Goal: Task Accomplishment & Management: Use online tool/utility

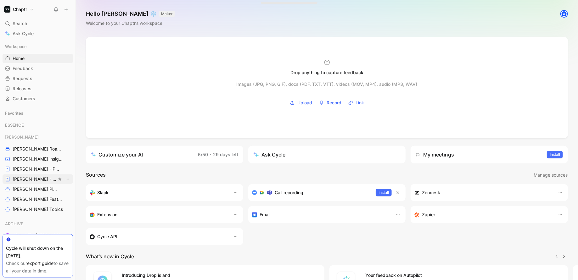
click at [33, 176] on span "[PERSON_NAME] - REFINEMENTS" at bounding box center [35, 179] width 44 height 6
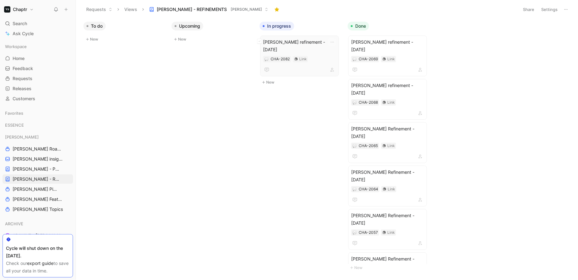
click at [307, 37] on div "[PERSON_NAME] refinement - [DATE] CHA-2082 Link" at bounding box center [299, 56] width 79 height 41
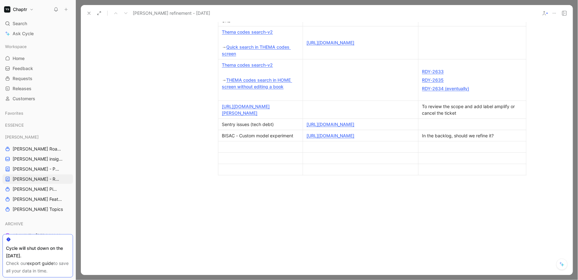
scroll to position [244, 0]
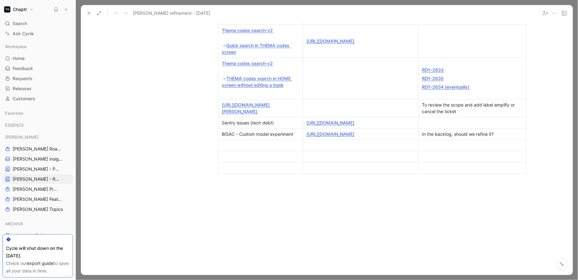
click at [326, 150] on p at bounding box center [360, 145] width 113 height 8
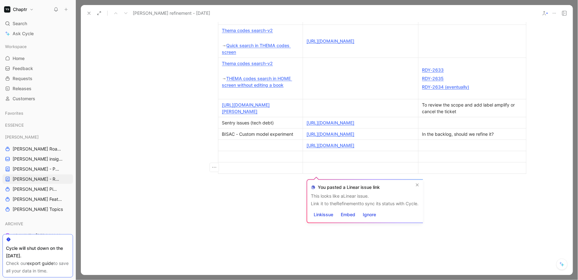
click at [282, 149] on div at bounding box center [260, 145] width 77 height 7
paste div
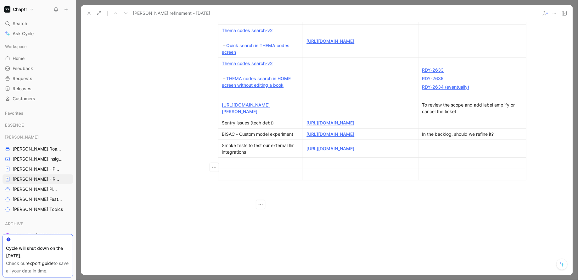
click at [430, 152] on div at bounding box center [472, 148] width 100 height 7
click at [424, 152] on div "Is this still valid?" at bounding box center [472, 148] width 100 height 7
click at [497, 152] on div "In the backlog, is this still valid?" at bounding box center [472, 148] width 100 height 7
click at [376, 167] on div at bounding box center [361, 163] width 108 height 7
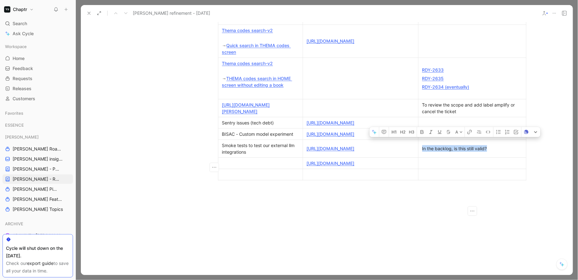
drag, startPoint x: 496, startPoint y: 167, endPoint x: 423, endPoint y: 167, distance: 73.3
click at [423, 152] on div "In the backlog, is this still valid?" at bounding box center [472, 148] width 100 height 7
copy div "In the backlog, is this still valid?"
click at [431, 169] on td at bounding box center [472, 163] width 108 height 11
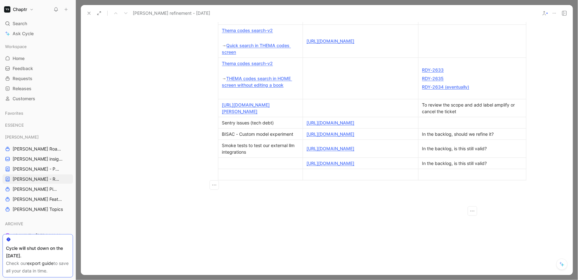
click at [253, 169] on td at bounding box center [260, 163] width 85 height 11
